Goal: Task Accomplishment & Management: Manage account settings

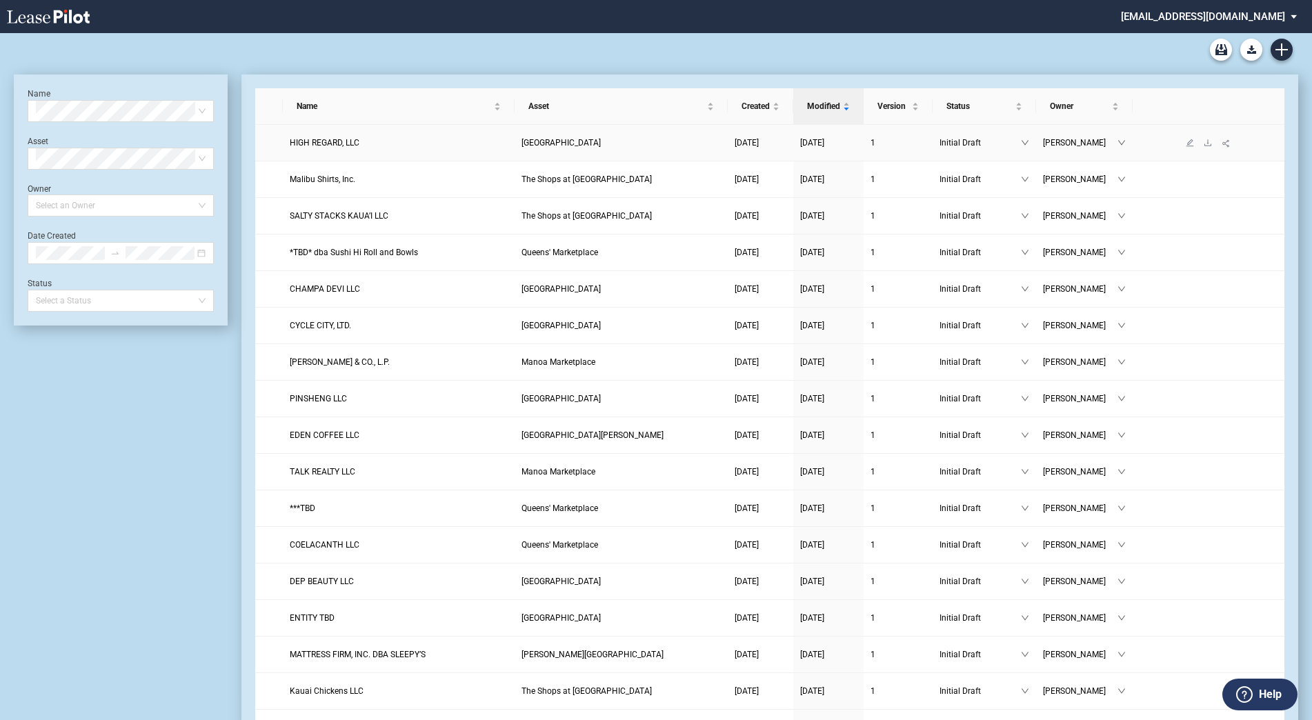
click at [325, 144] on span "HIGH REGARD, LLC" at bounding box center [325, 143] width 70 height 10
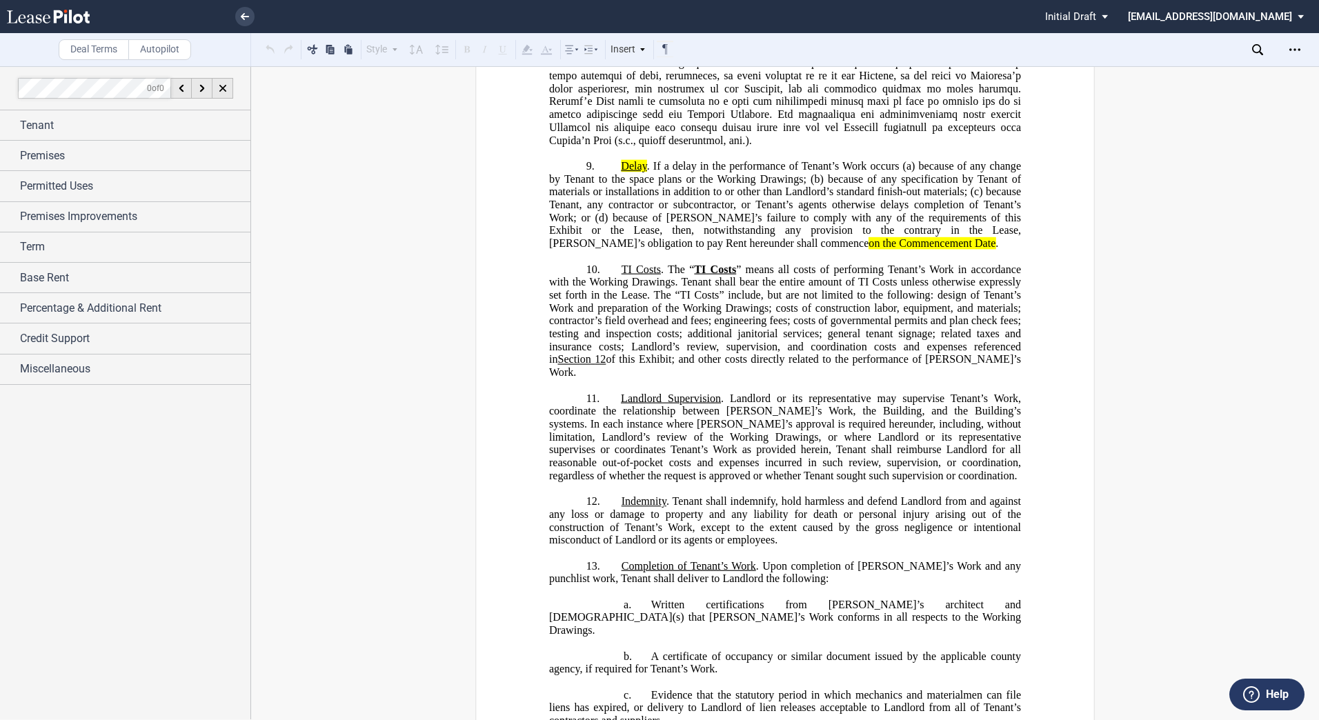
scroll to position [36648, 0]
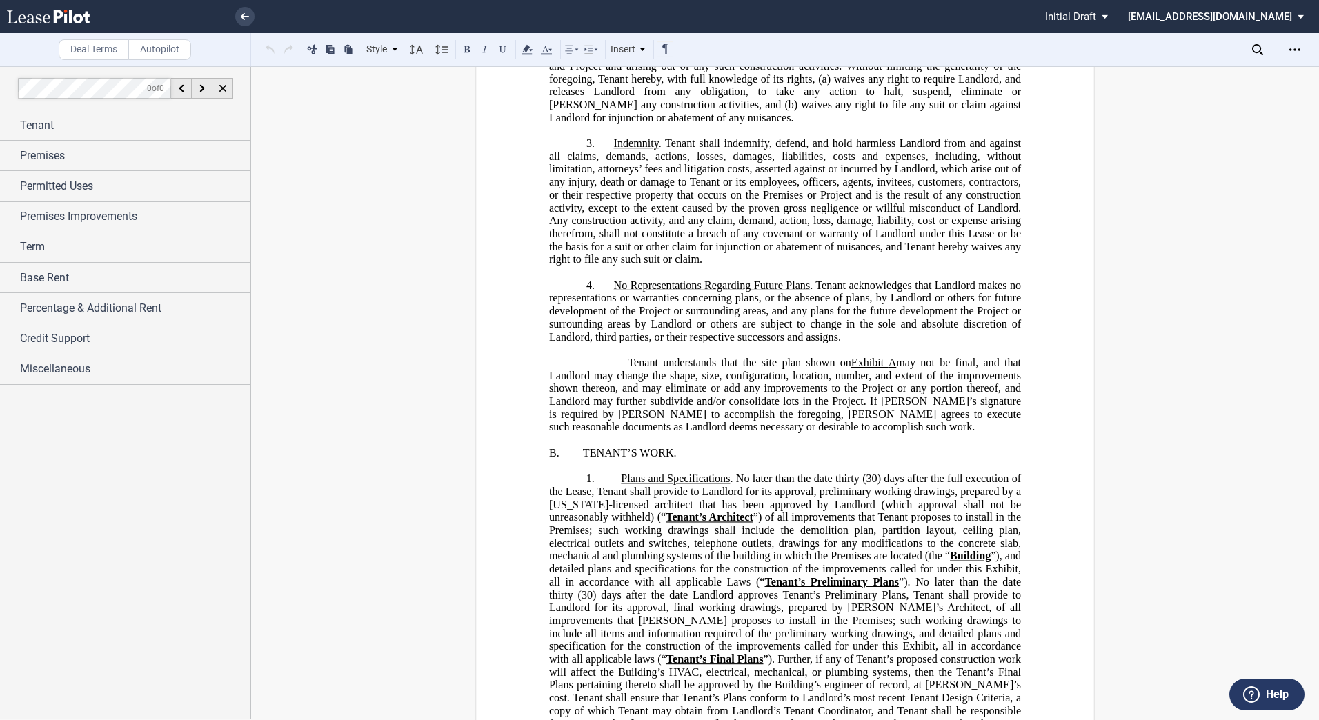
scroll to position [35130, 0]
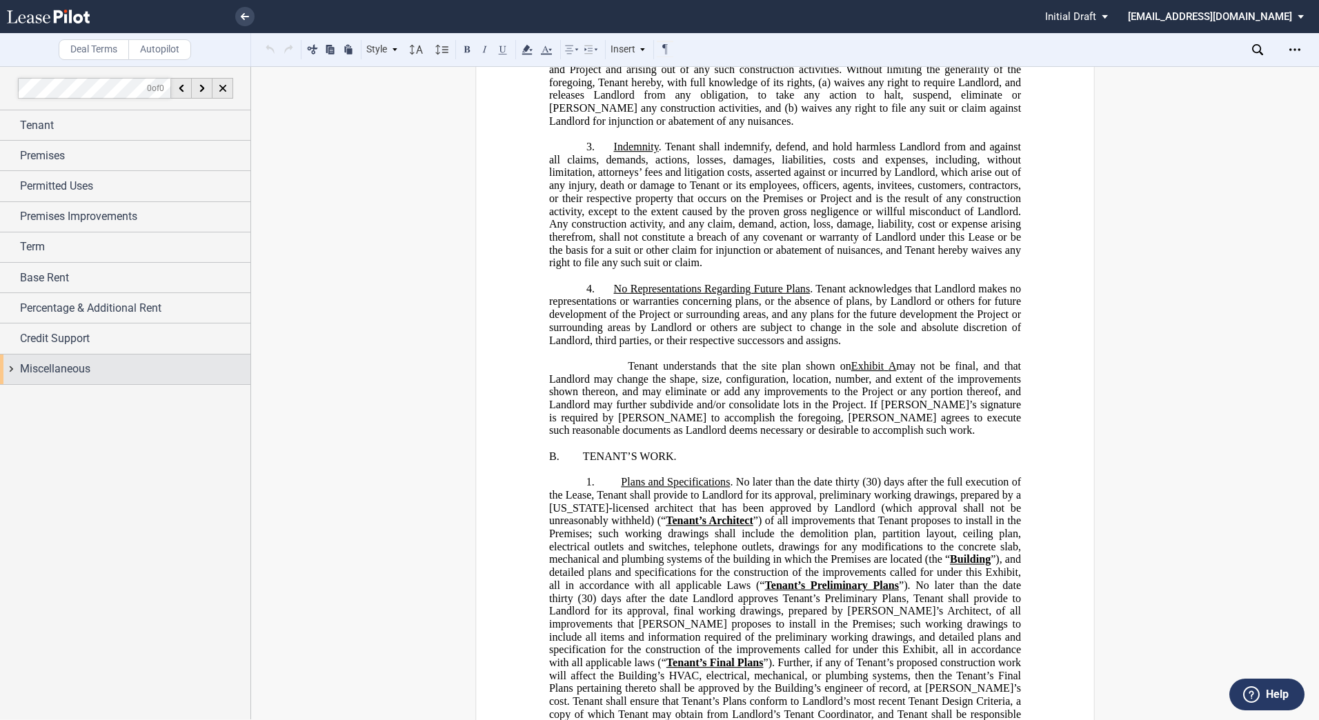
click at [6, 370] on div "Miscellaneous" at bounding box center [125, 369] width 250 height 30
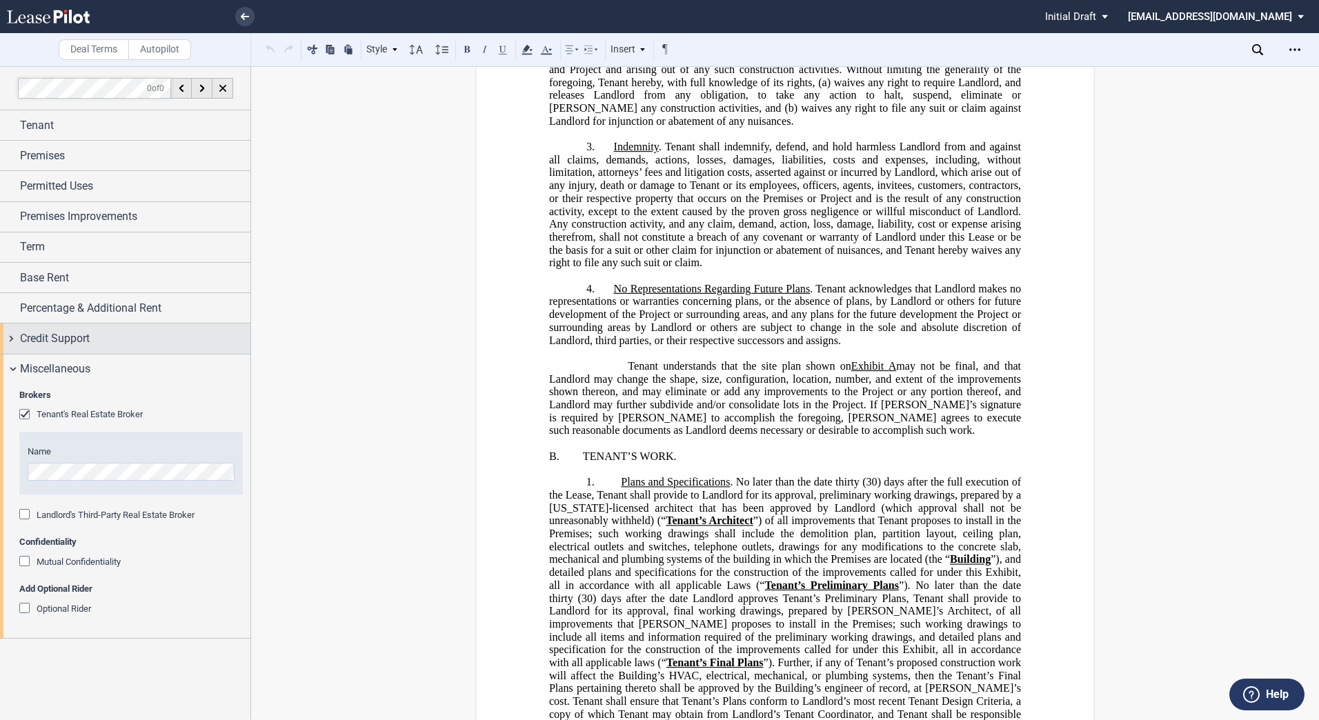
click at [14, 341] on div "Credit Support" at bounding box center [125, 338] width 250 height 30
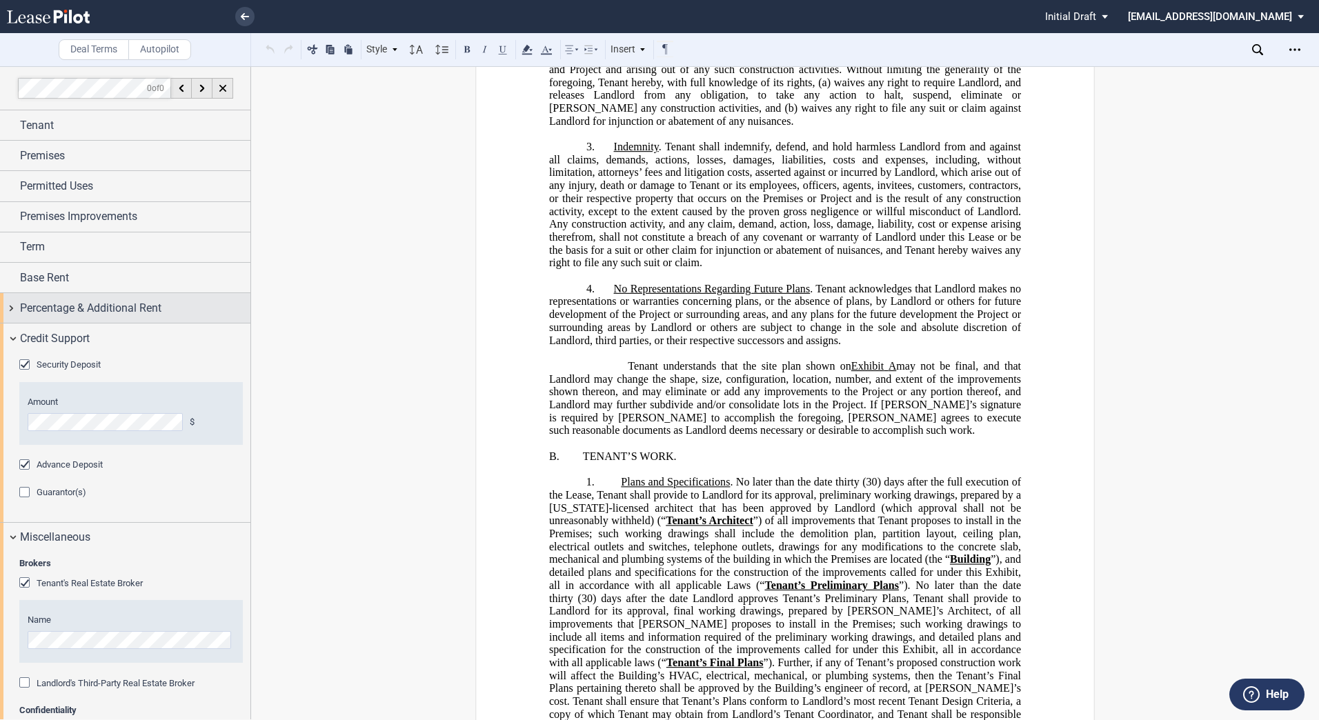
click at [6, 306] on div "Percentage & Additional Rent" at bounding box center [125, 308] width 250 height 30
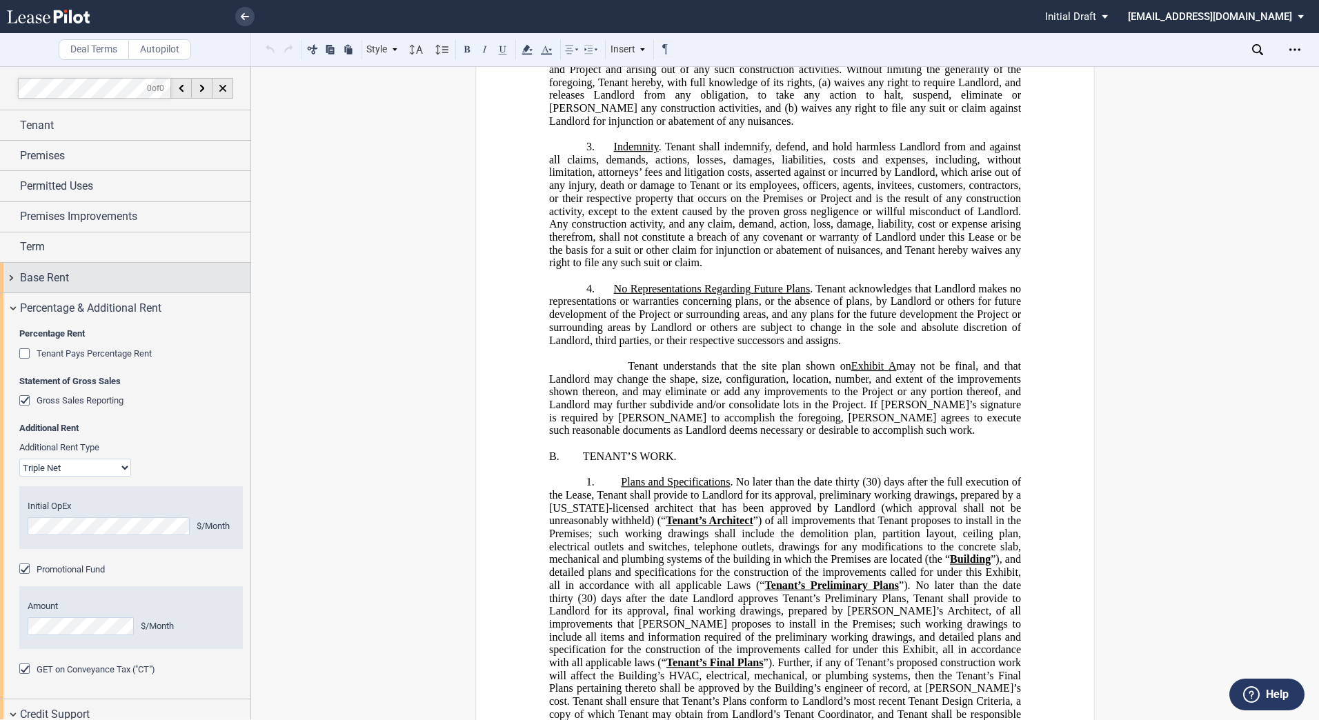
click at [11, 280] on div "Base Rent" at bounding box center [125, 278] width 250 height 30
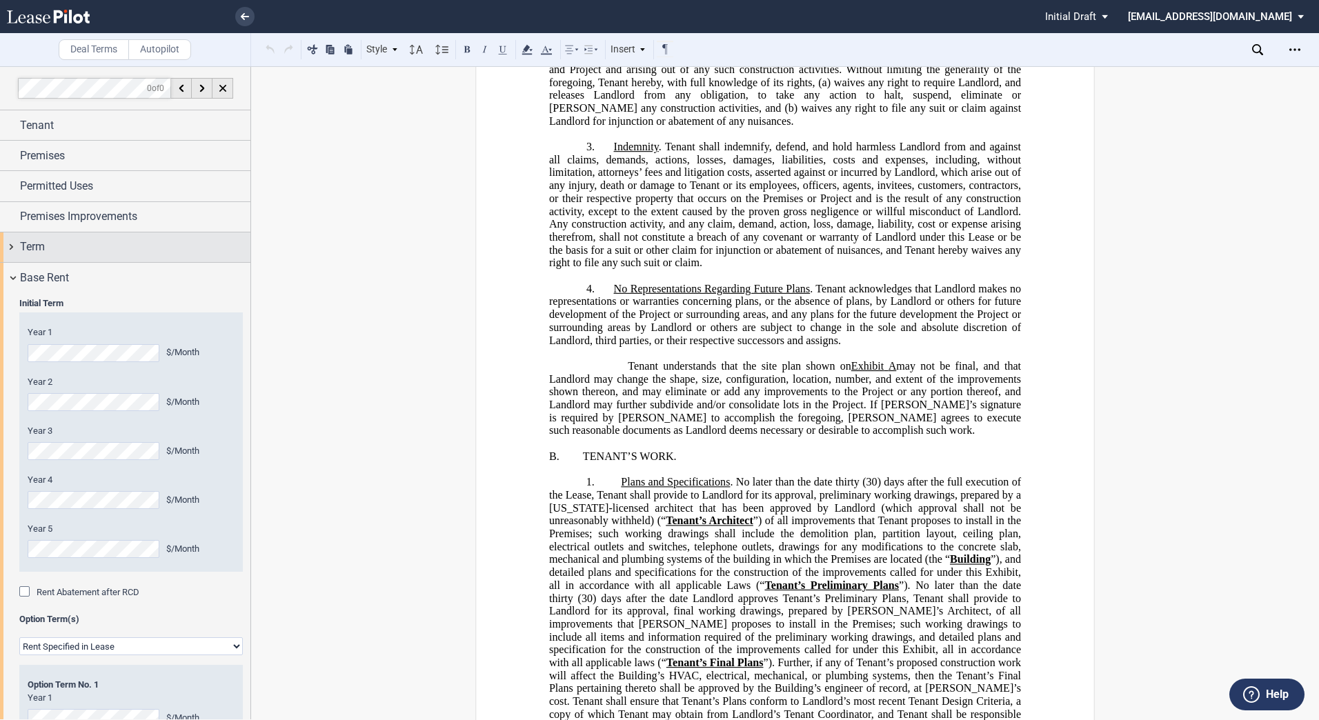
click at [9, 248] on div "Term" at bounding box center [125, 247] width 250 height 30
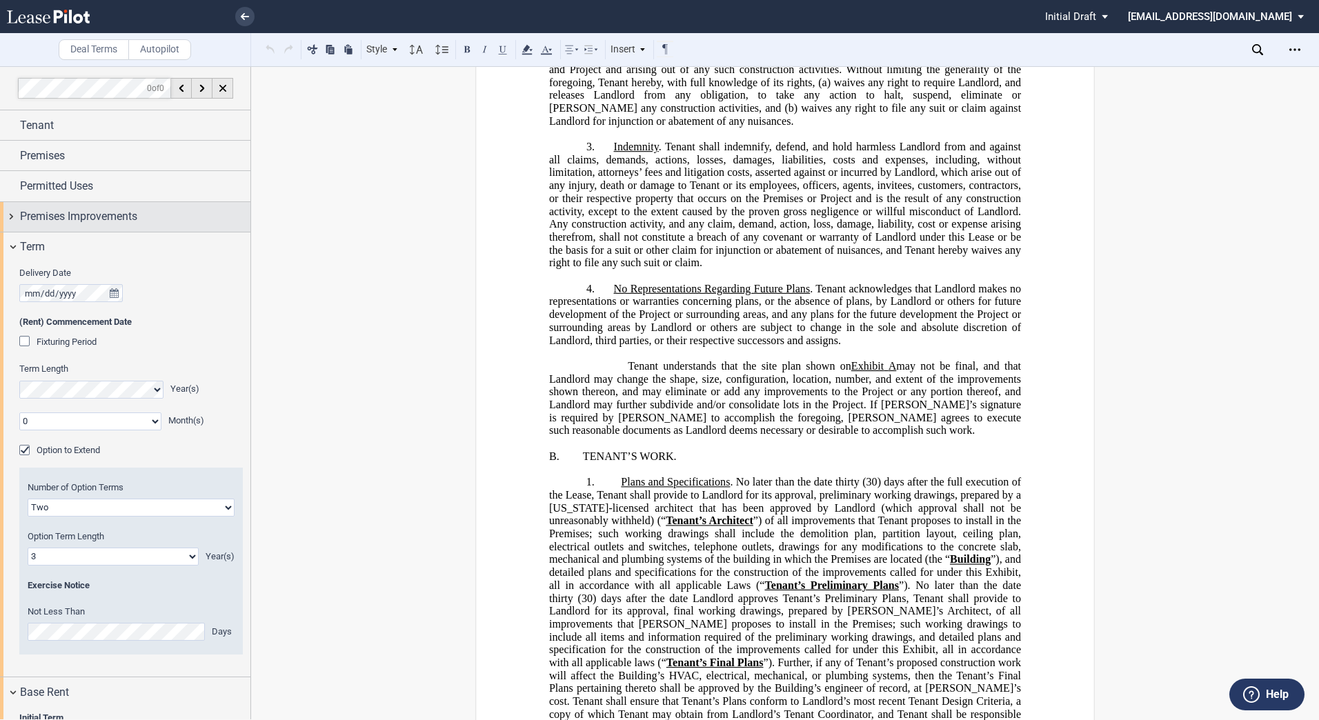
click at [8, 217] on div "Premises Improvements" at bounding box center [125, 217] width 250 height 30
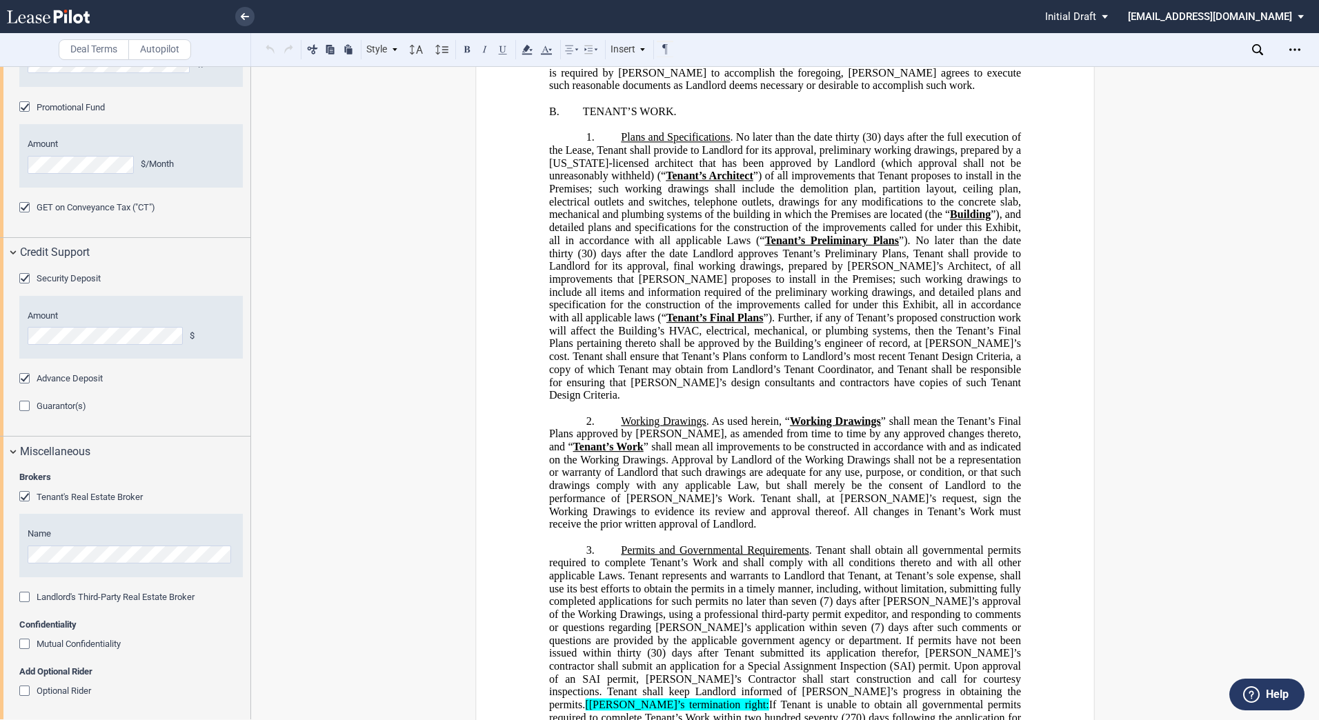
scroll to position [1726, 0]
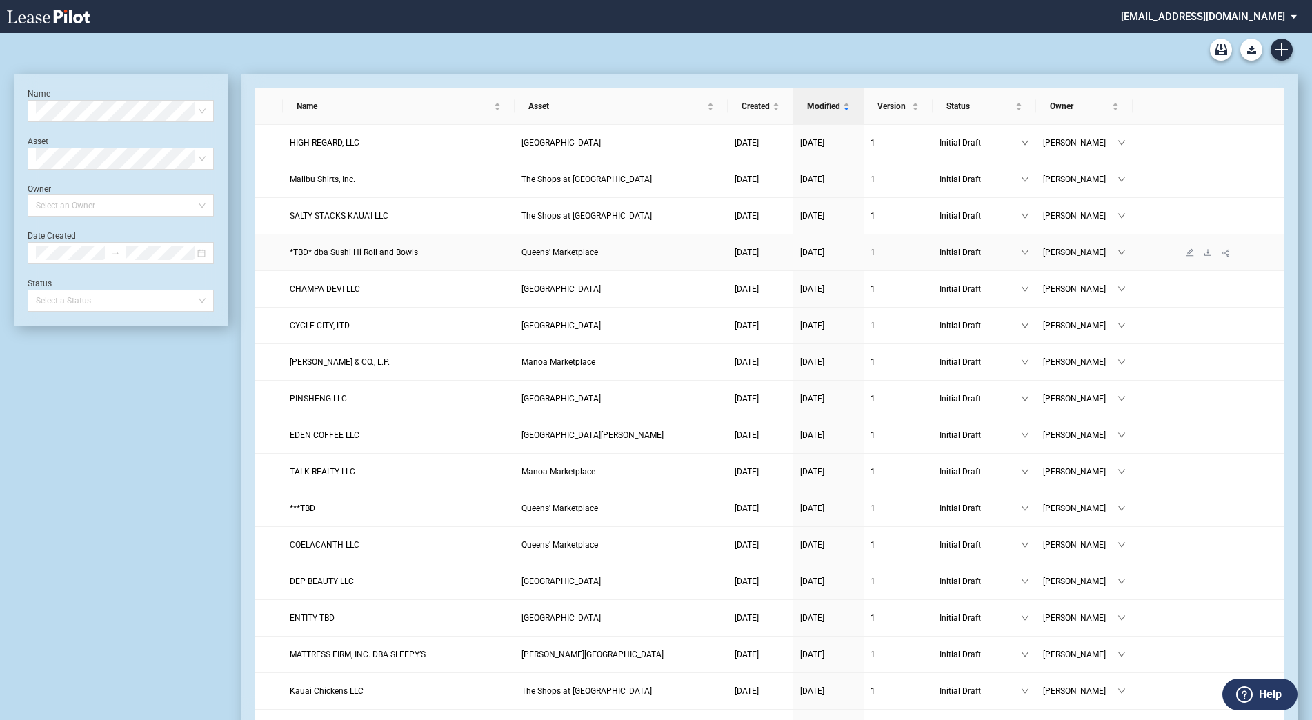
click at [364, 255] on span "*TBD* dba Sushi Hi Roll and Bowls" at bounding box center [354, 253] width 128 height 10
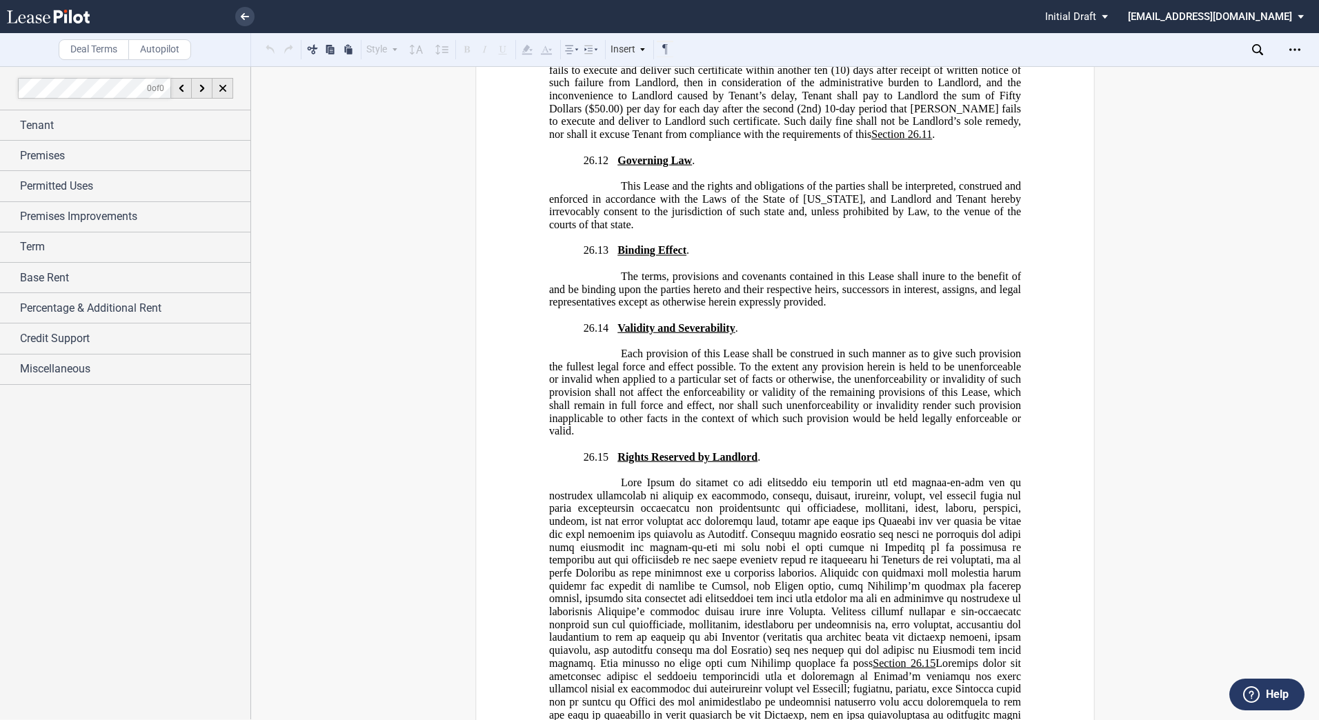
scroll to position [31245, 0]
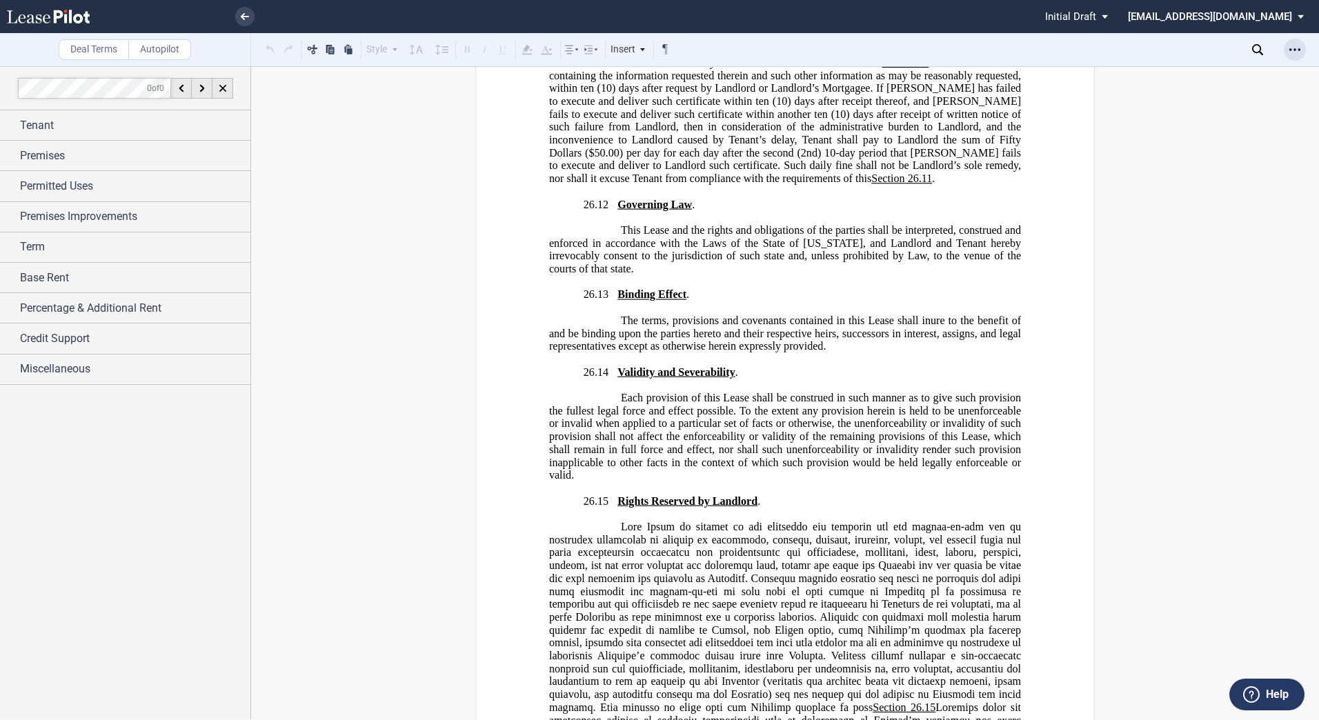
click at [1291, 48] on icon "Open Lease options menu" at bounding box center [1294, 49] width 11 height 11
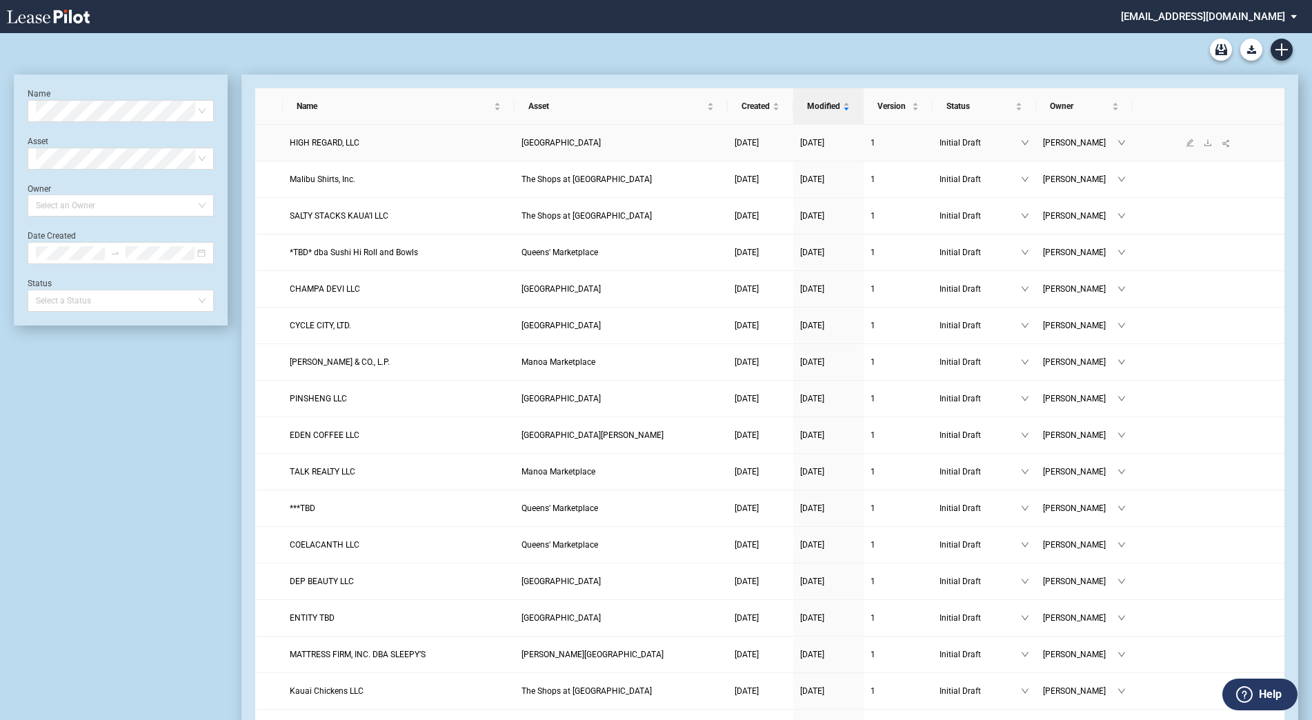
click at [326, 147] on span "HIGH REGARD, LLC" at bounding box center [325, 143] width 70 height 10
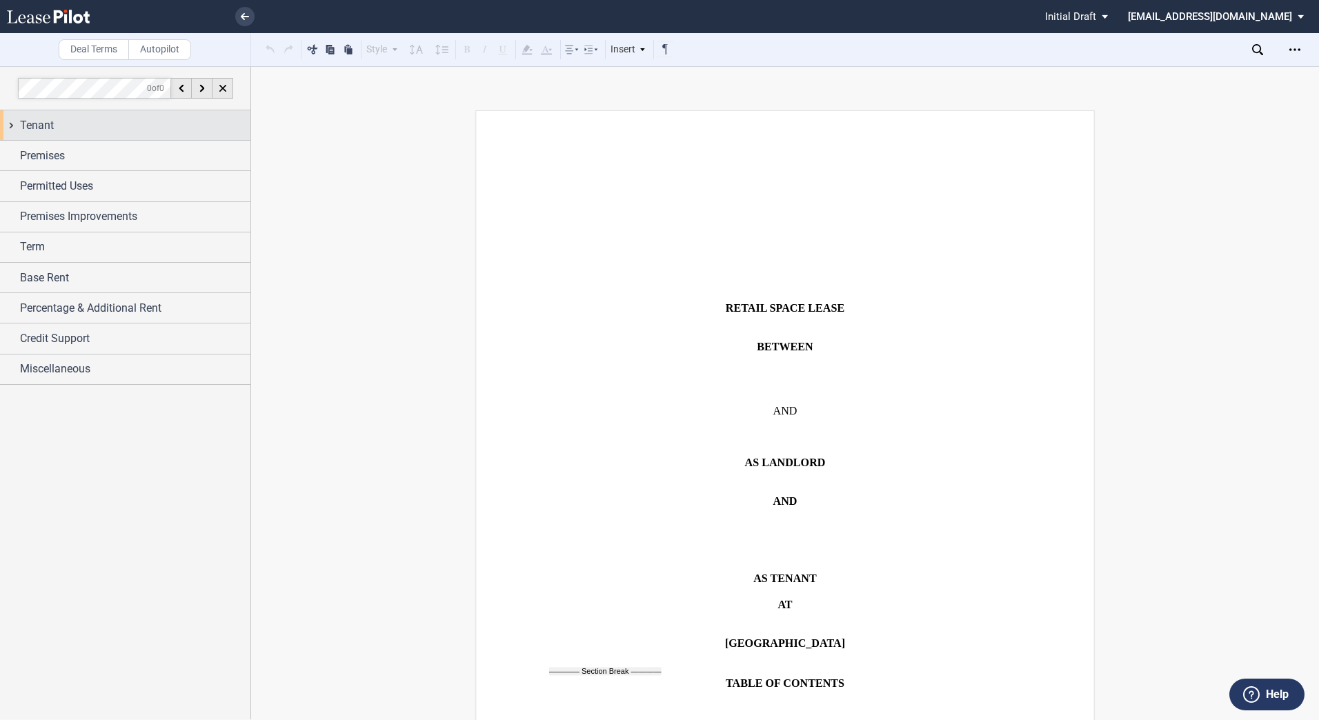
click at [10, 129] on div "Tenant" at bounding box center [125, 125] width 250 height 30
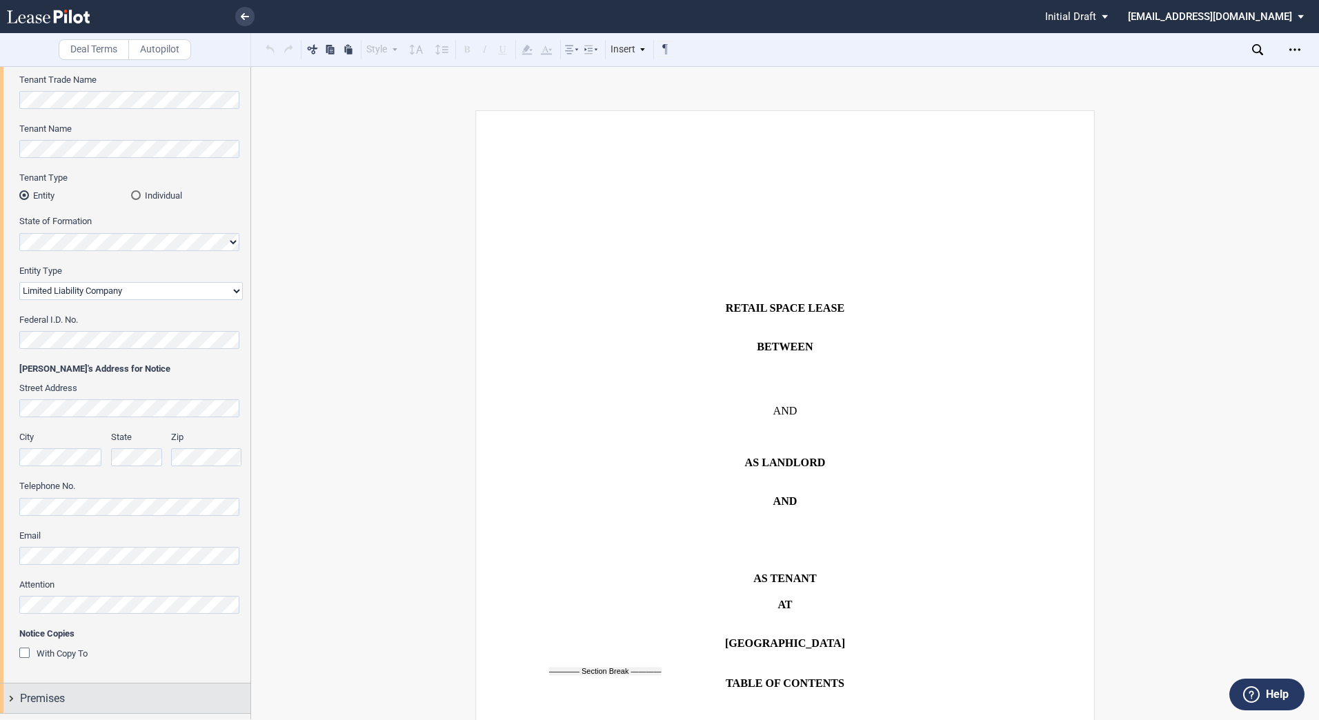
scroll to position [346, 0]
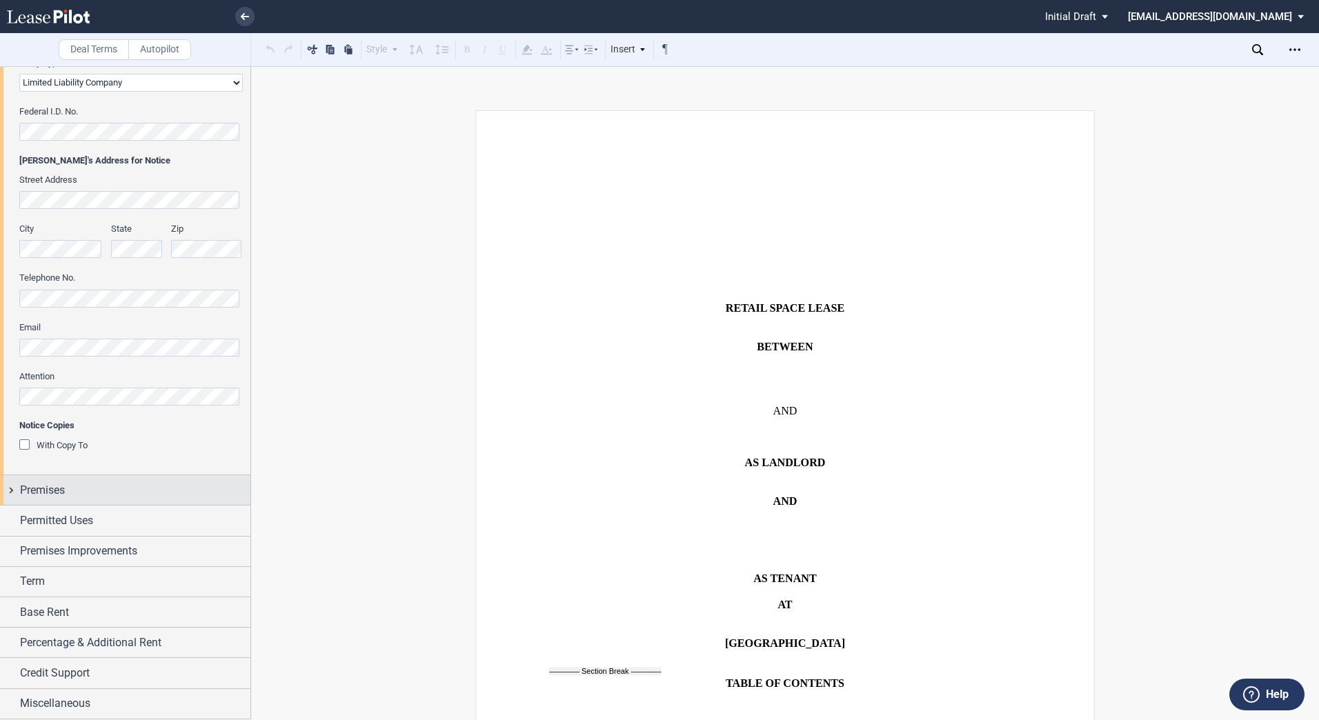
click at [7, 486] on div "Premises" at bounding box center [125, 490] width 250 height 30
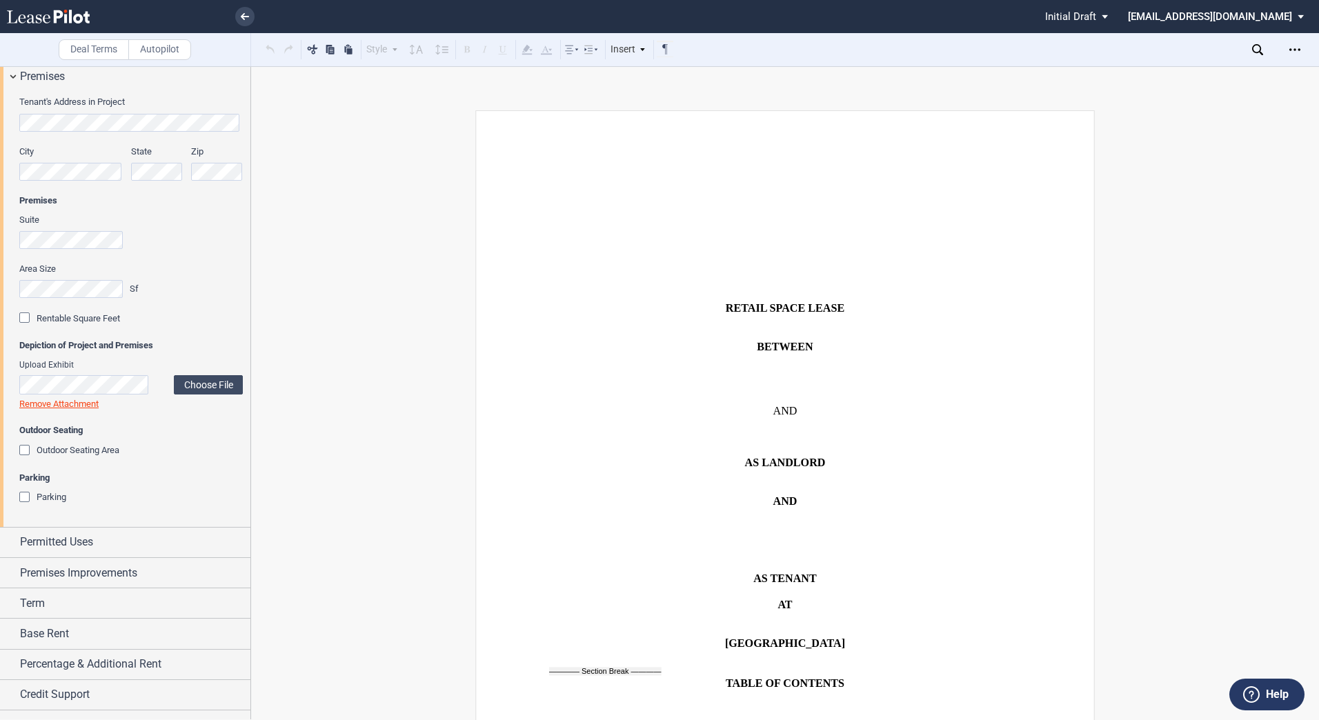
scroll to position [781, 0]
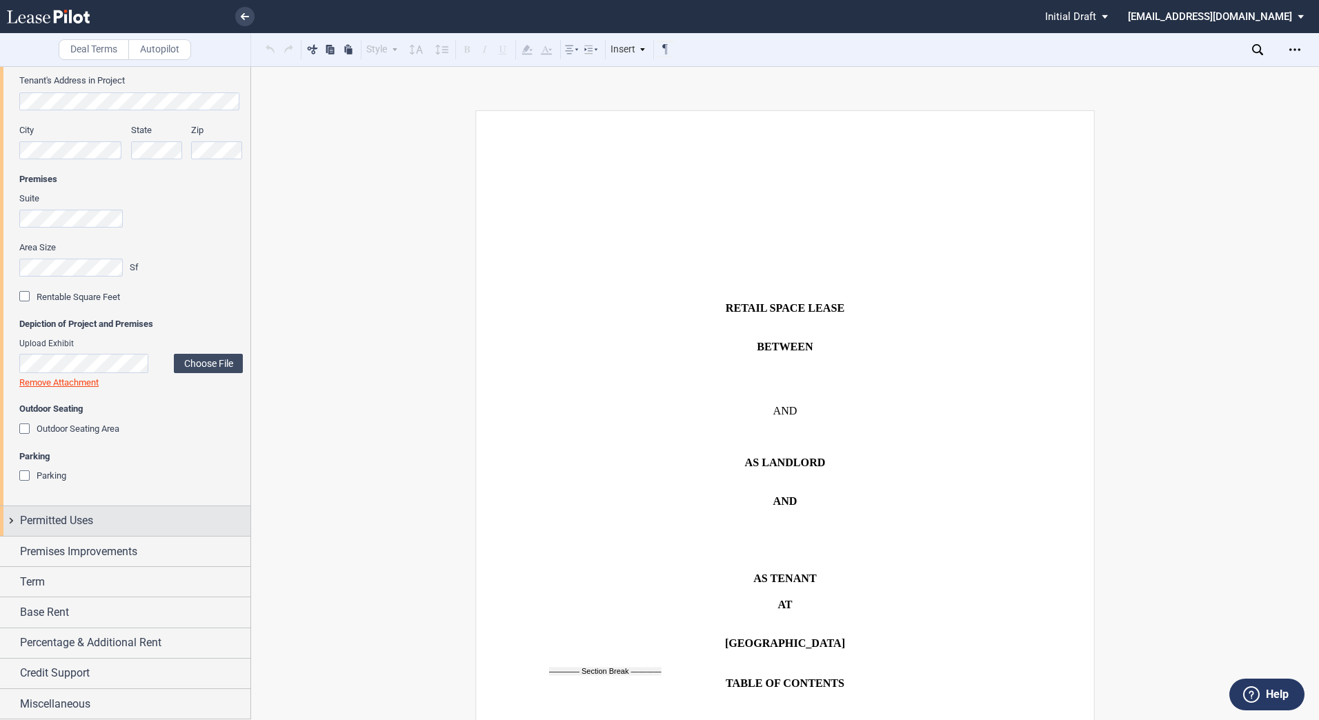
click at [14, 524] on div "Permitted Uses" at bounding box center [125, 521] width 250 height 30
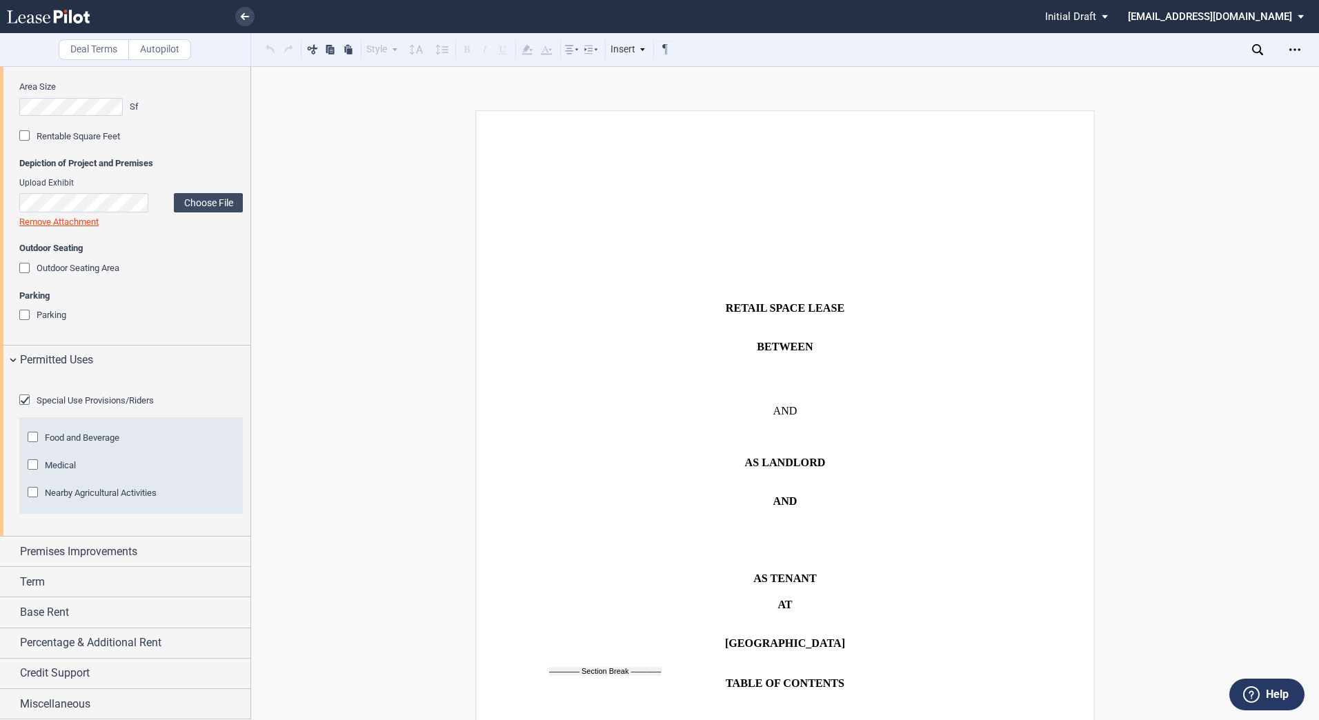
scroll to position [1018, 0]
click at [12, 546] on div "Premises Improvements" at bounding box center [125, 552] width 250 height 30
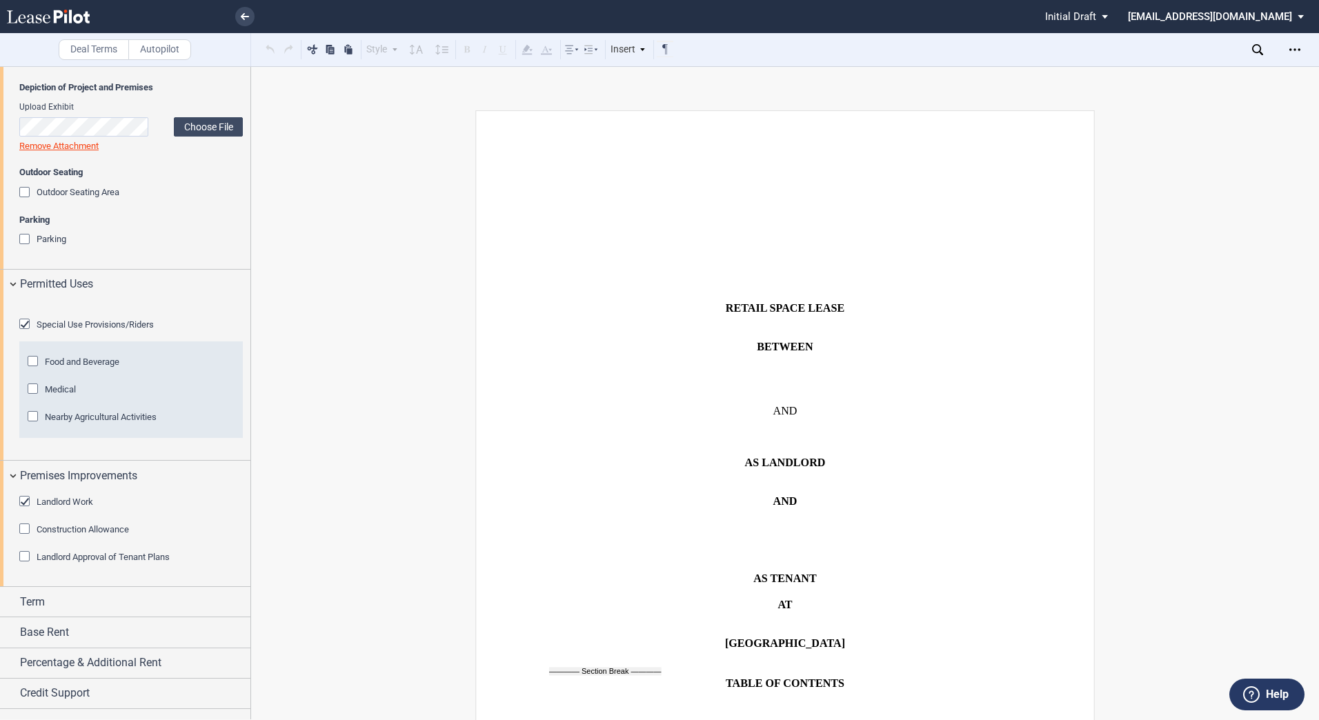
scroll to position [1087, 0]
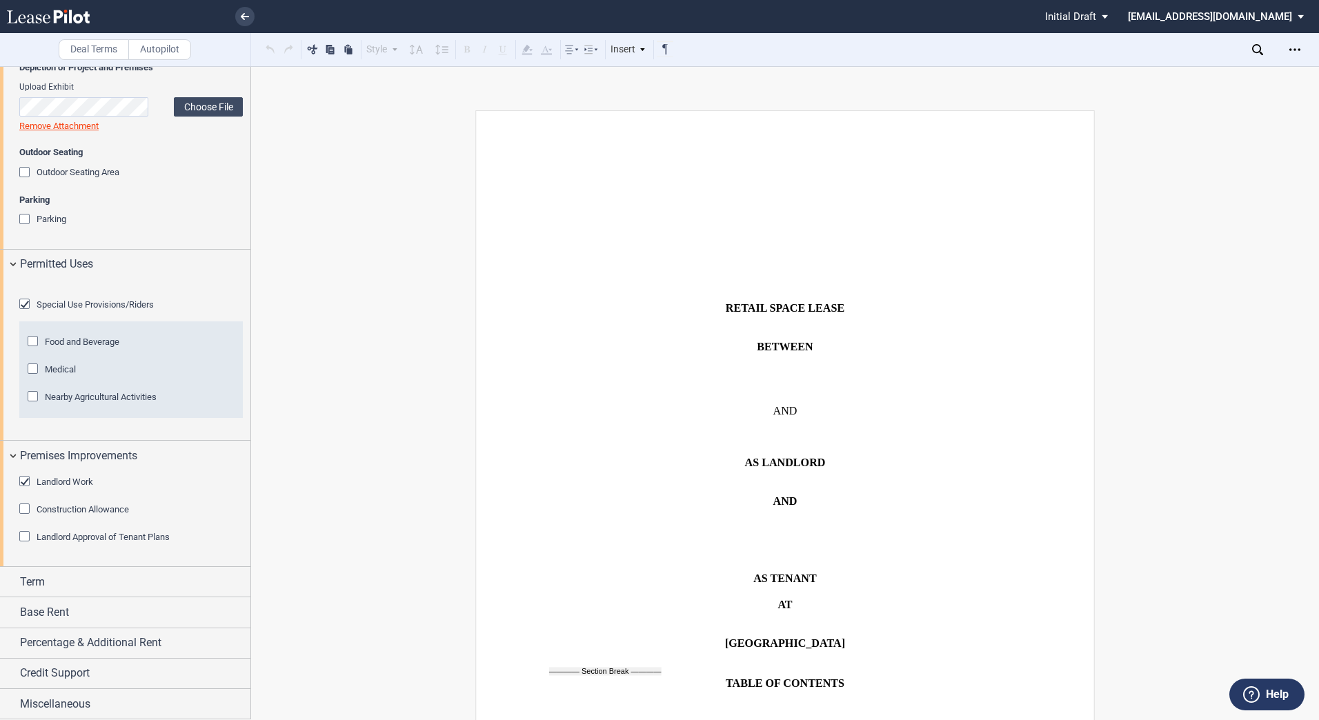
click at [23, 545] on div "Landlord Approval of Tenant Plans" at bounding box center [26, 538] width 14 height 14
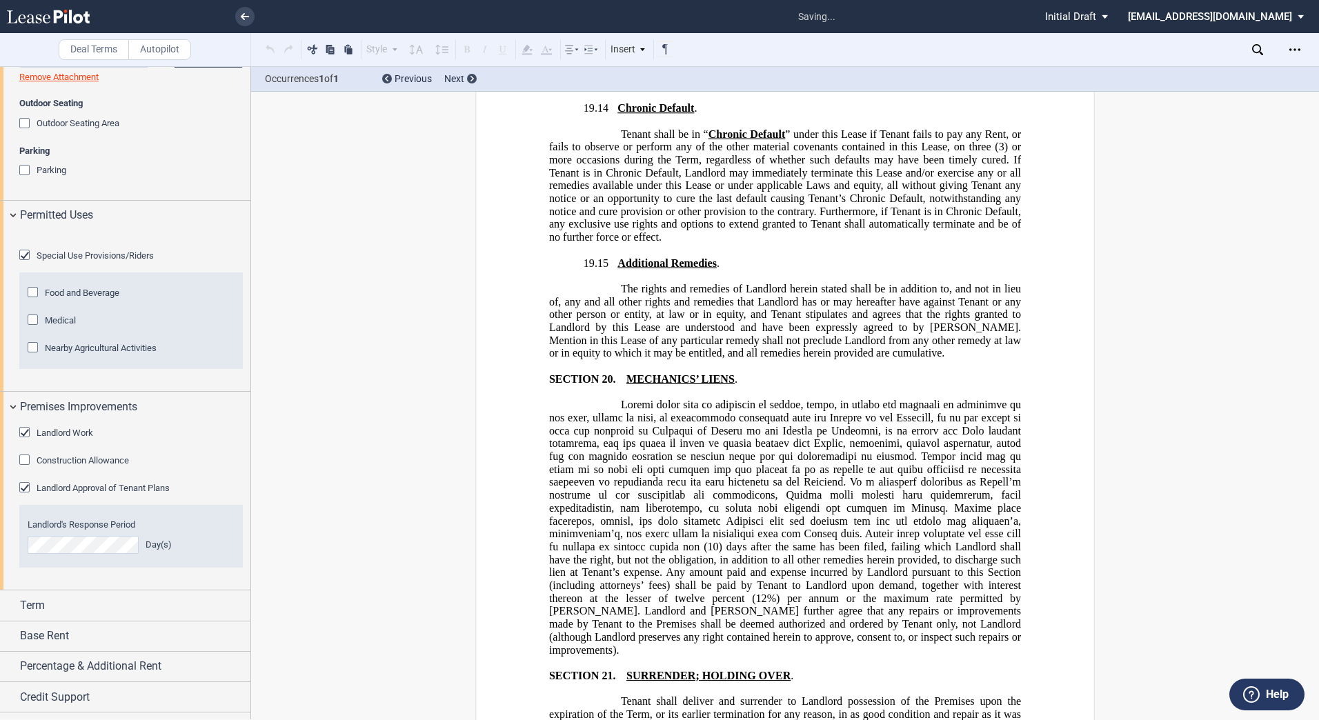
scroll to position [35255, 0]
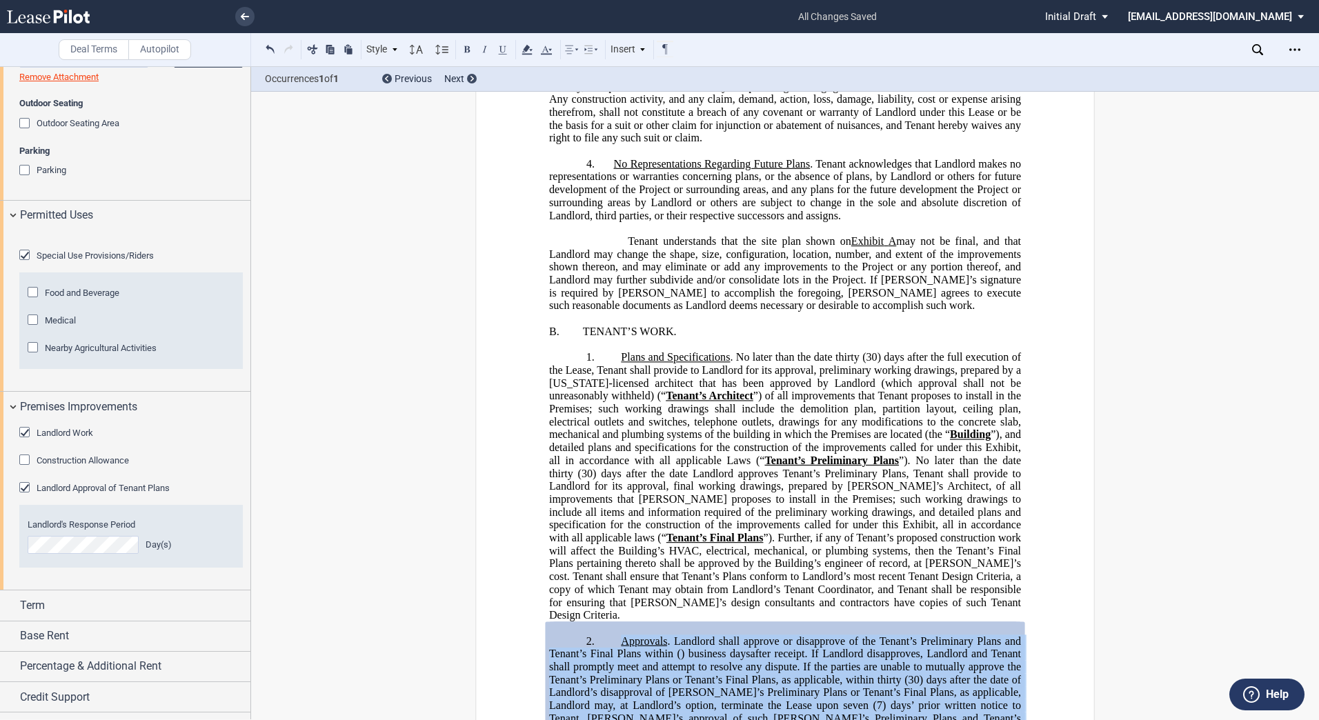
drag, startPoint x: 721, startPoint y: 446, endPoint x: 615, endPoint y: 285, distance: 192.2
click at [615, 634] on p "2. Approvals . Landlord shall approve or disapprove of the Tenant’s Preliminary…" at bounding box center [785, 724] width 472 height 181
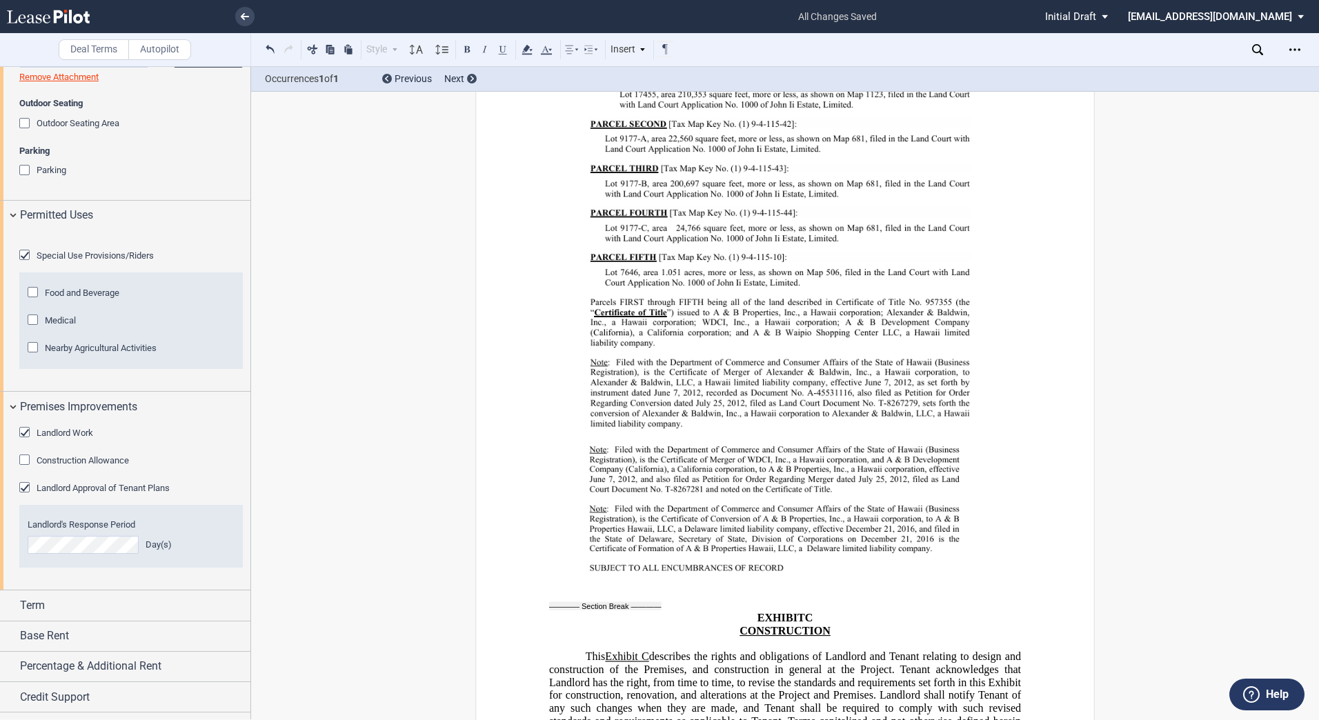
scroll to position [34703, 0]
